Goal: Task Accomplishment & Management: Check status

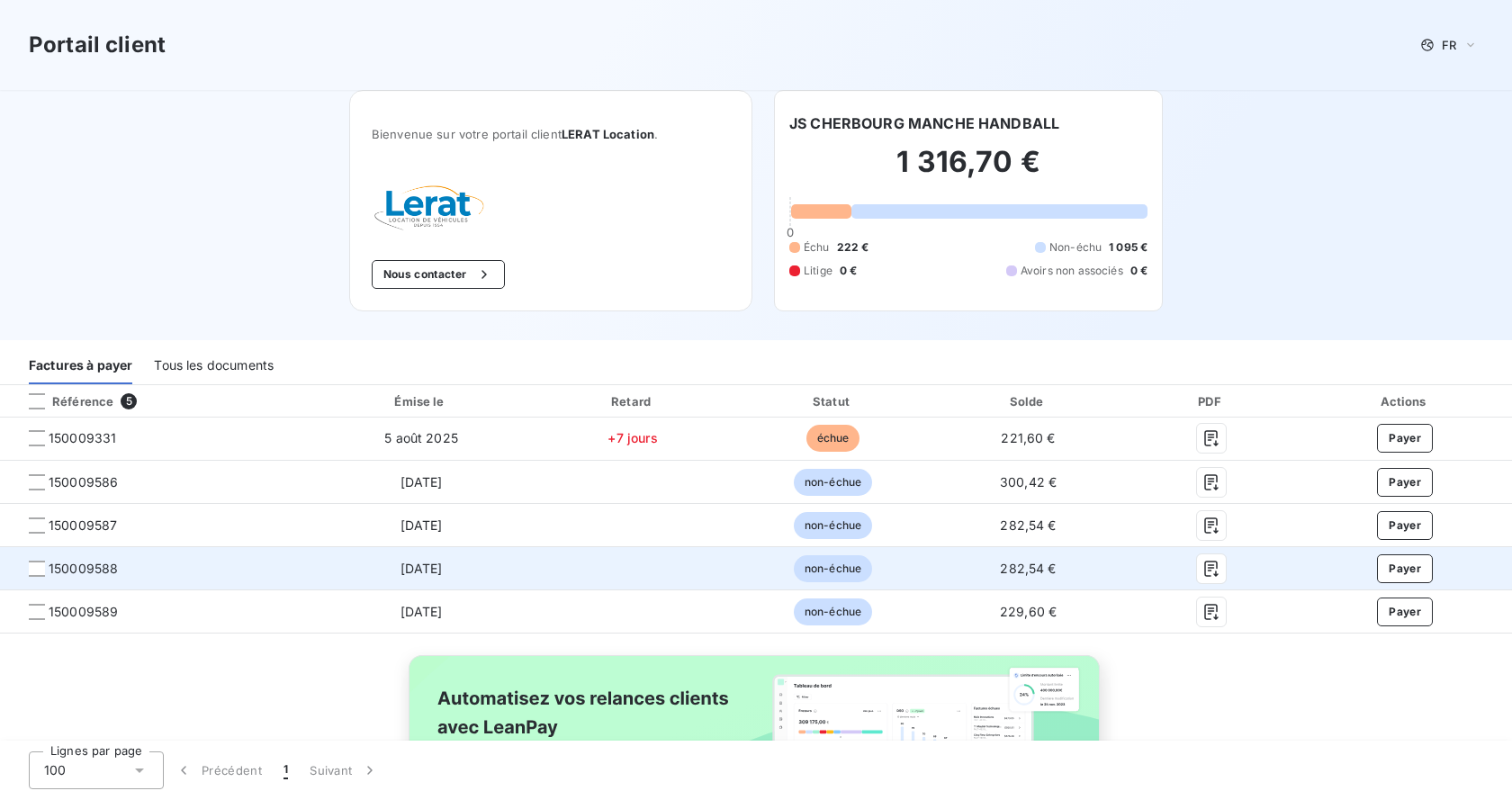
scroll to position [90, 0]
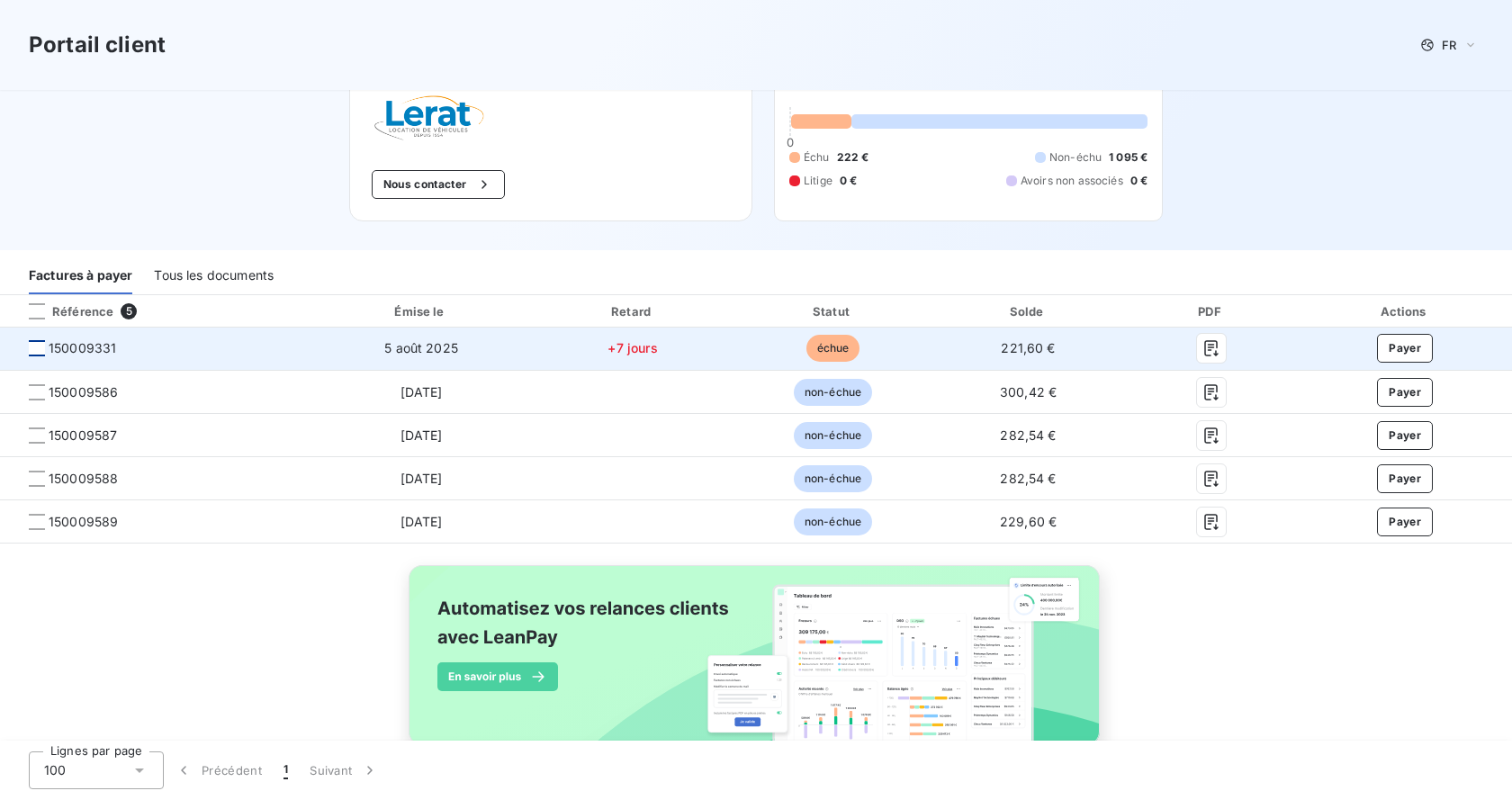
click at [34, 354] on div at bounding box center [37, 348] width 16 height 16
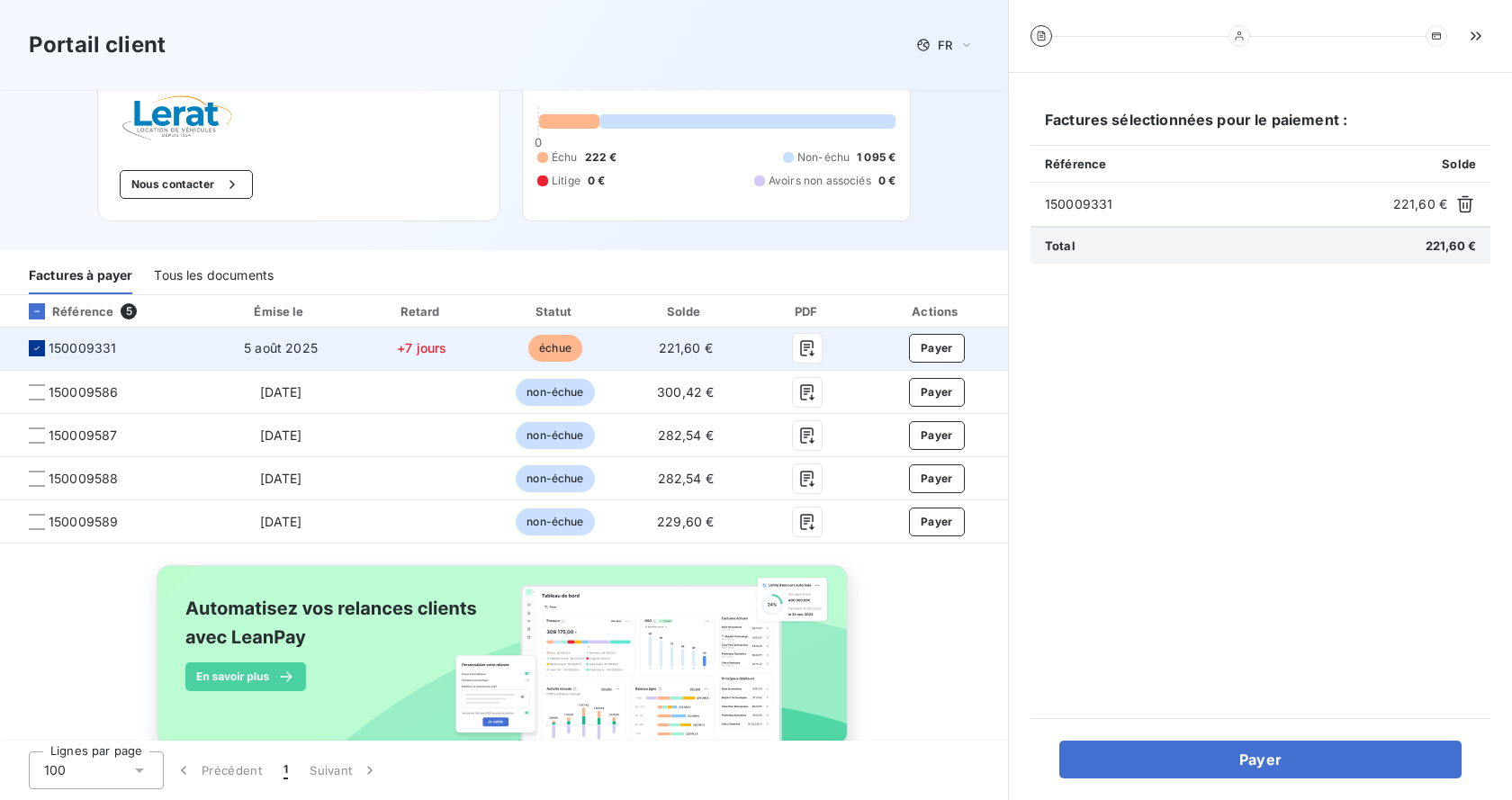
click at [34, 354] on icon at bounding box center [37, 348] width 11 height 11
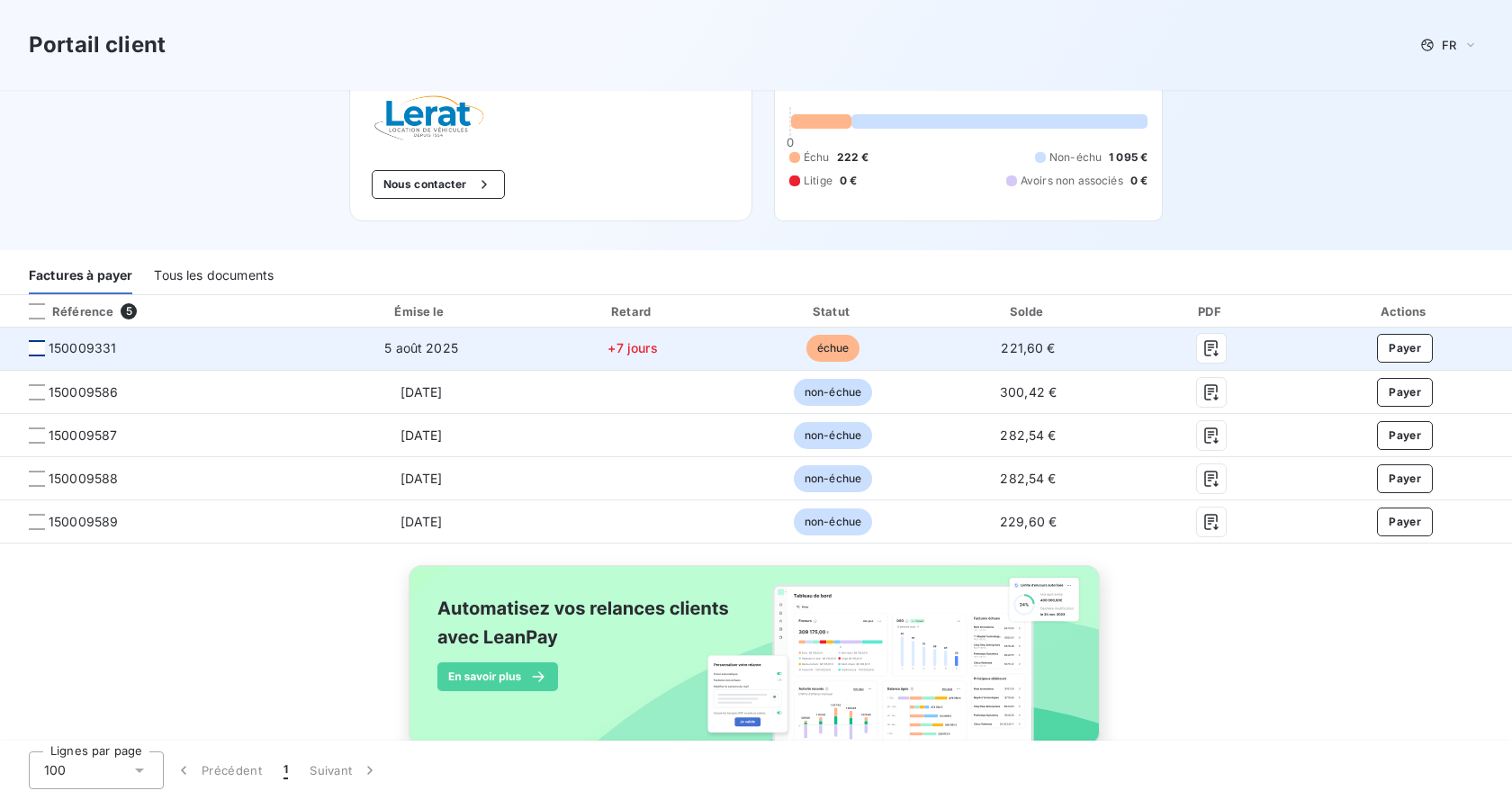
click at [34, 349] on div at bounding box center [37, 348] width 16 height 16
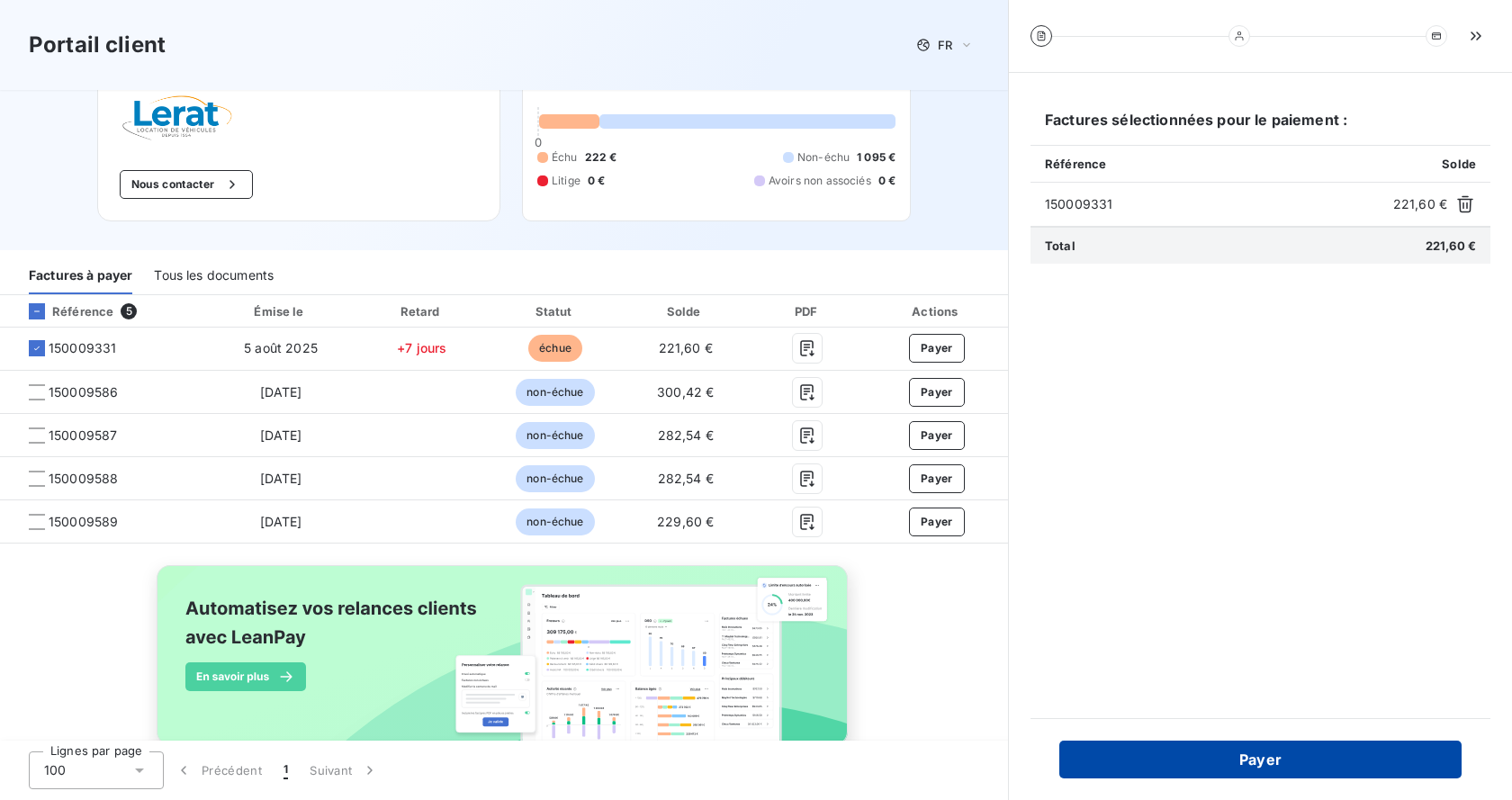
click at [1192, 743] on button "Payer" at bounding box center [1260, 759] width 402 height 38
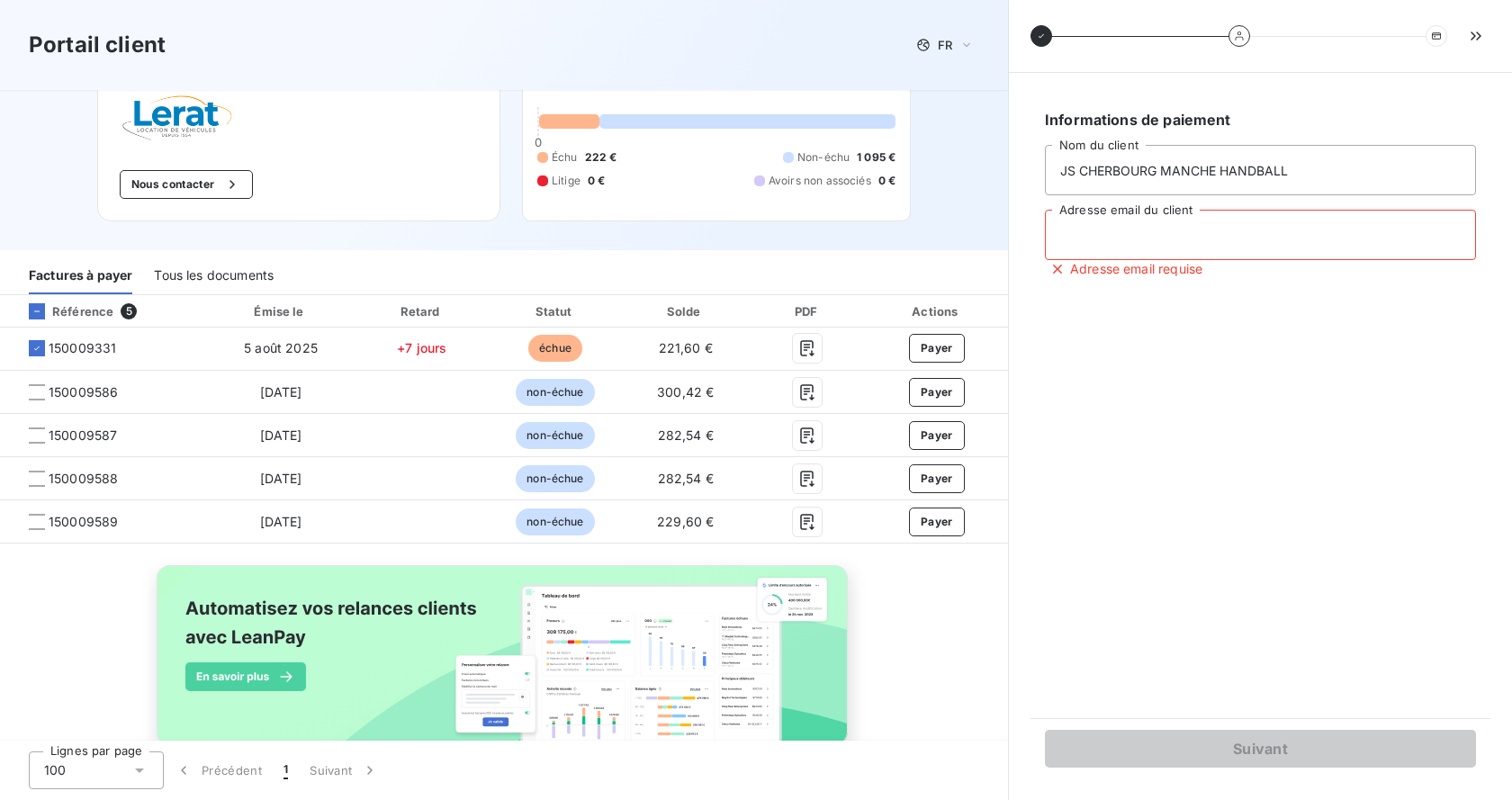
click at [1199, 258] on input "Adresse email du client" at bounding box center [1260, 235] width 431 height 51
click at [898, 245] on div "Bienvenue sur votre portail client LERAT Location . Nous contacter JS CHERBOURG…" at bounding box center [504, 125] width 871 height 250
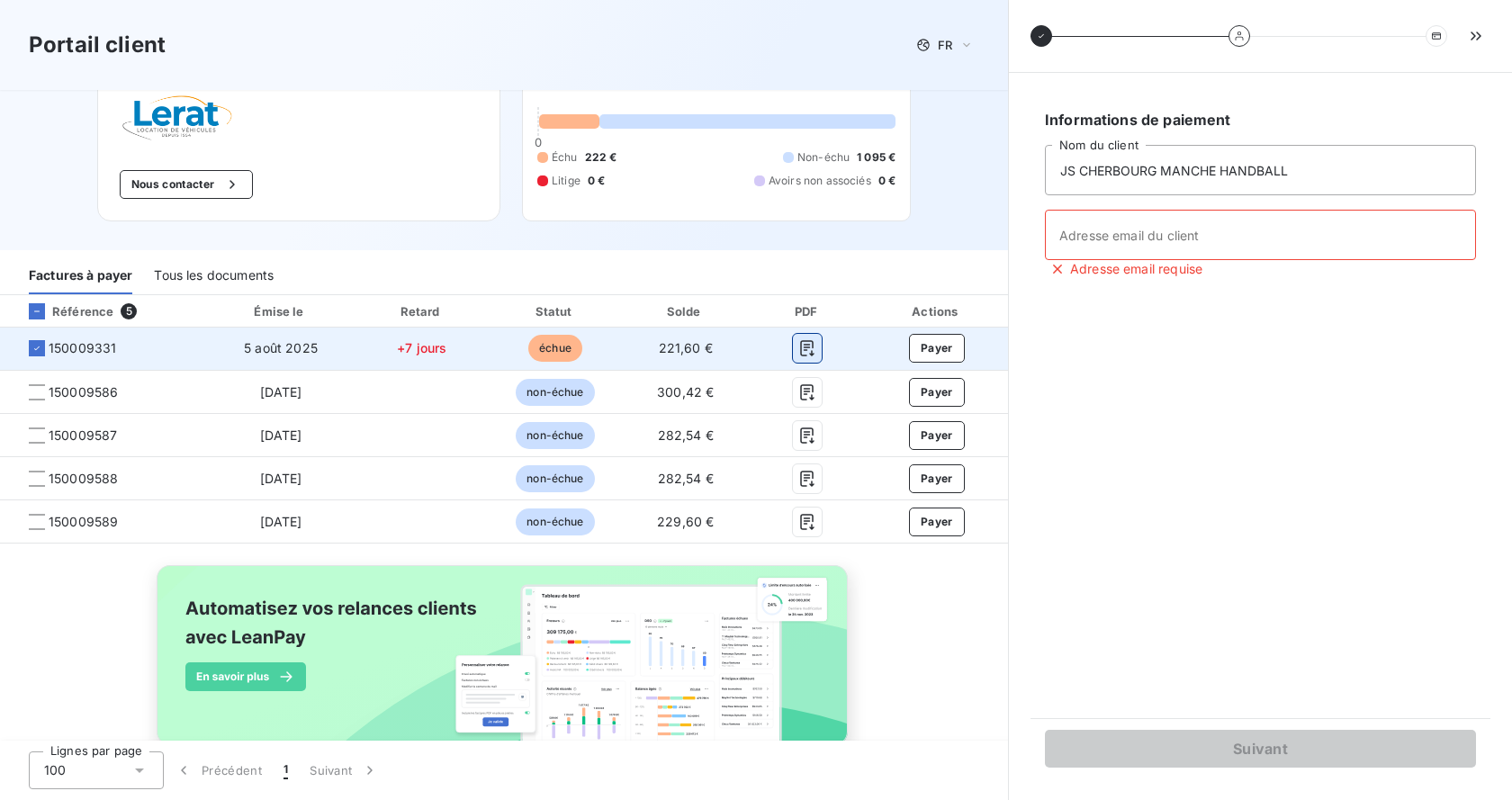
click at [799, 353] on icon "button" at bounding box center [808, 348] width 18 height 18
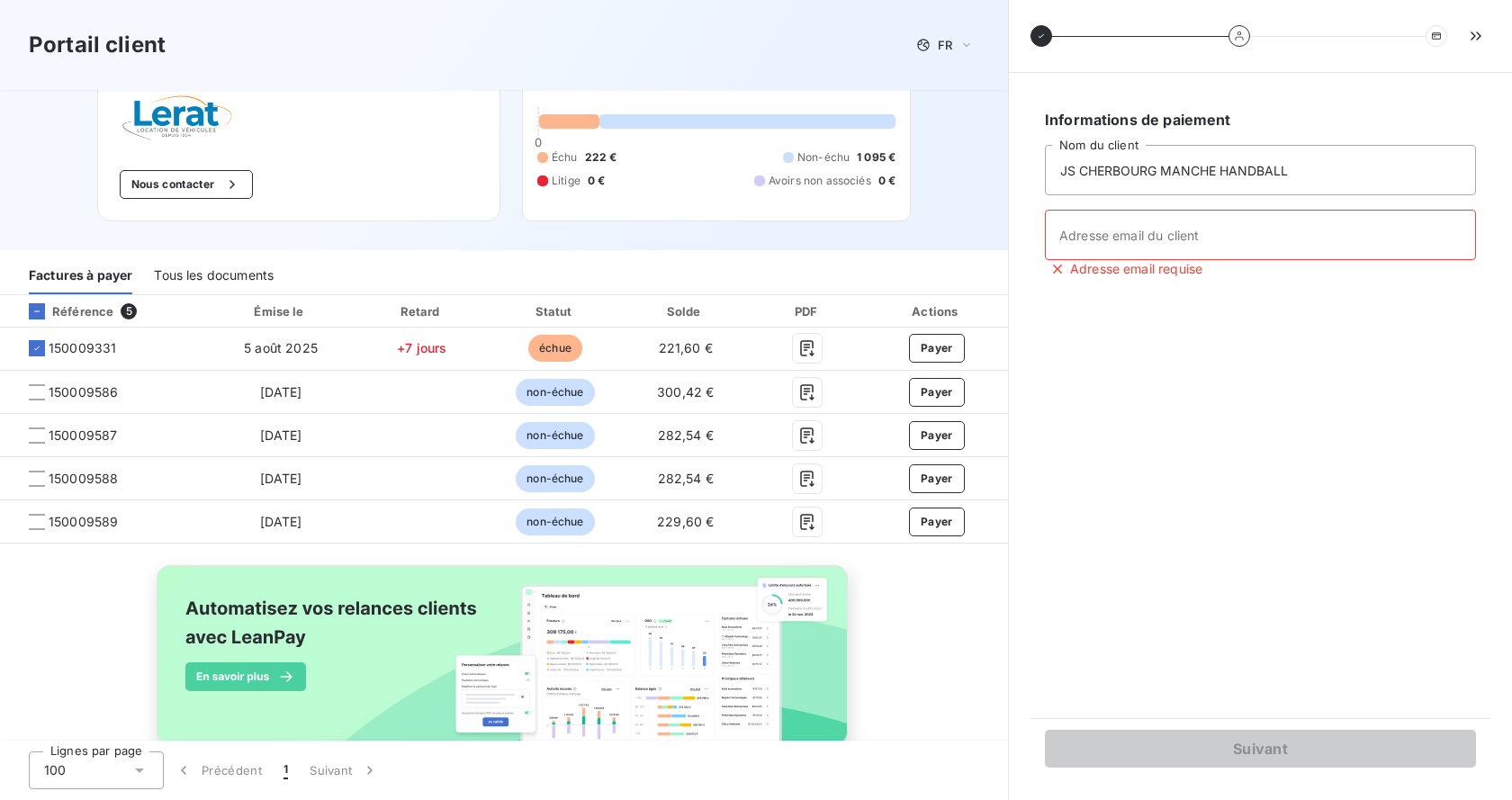
click at [930, 678] on div "Référence 5 Émise le Retard Statut Solde PDF Actions 150009331 5 août 2025 +7 j…" at bounding box center [504, 541] width 1008 height 492
click at [1482, 25] on button "button" at bounding box center [1476, 36] width 29 height 29
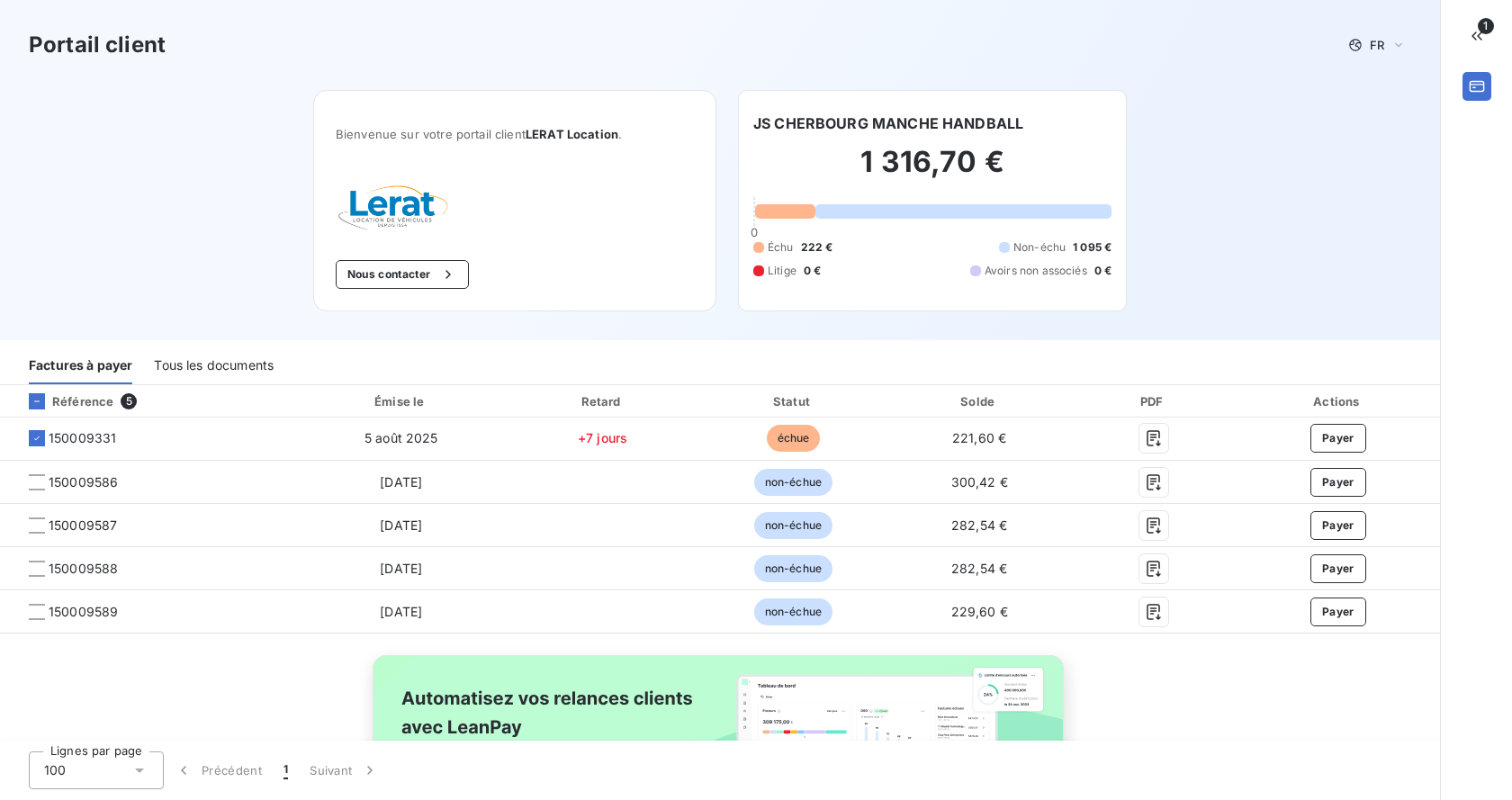
click at [213, 360] on div "Tous les documents" at bounding box center [214, 366] width 120 height 38
